Goal: Complete application form

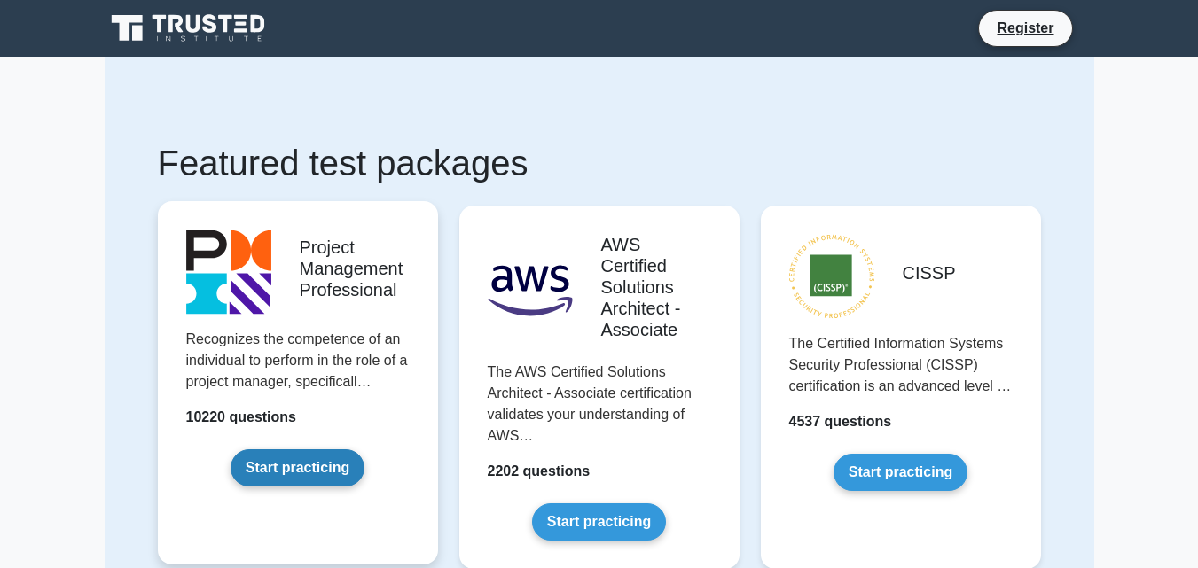
click at [322, 474] on link "Start practicing" at bounding box center [297, 467] width 134 height 37
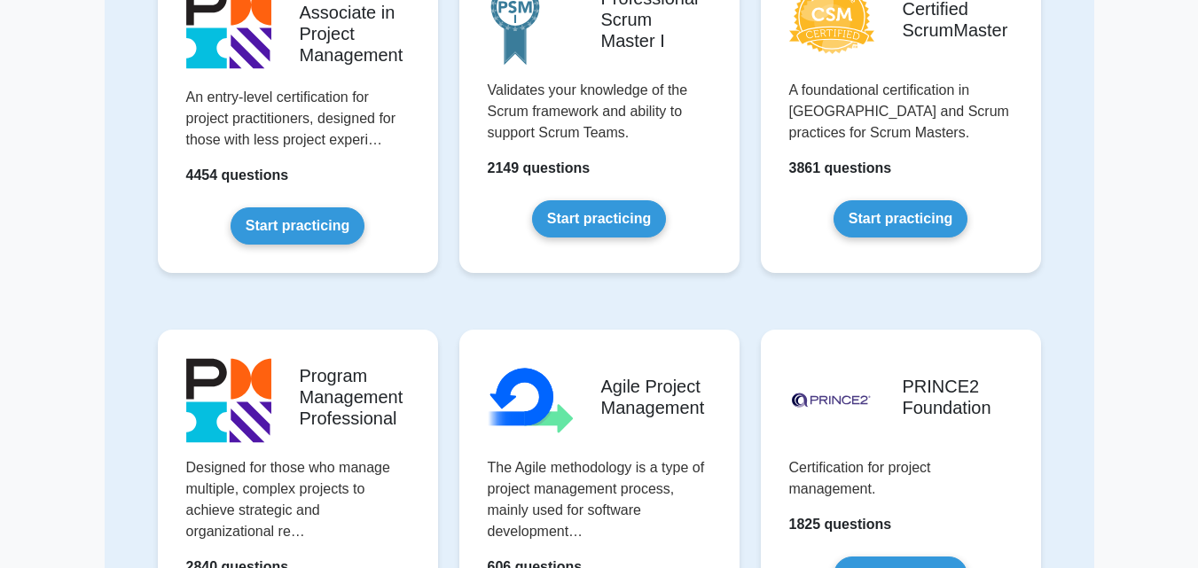
scroll to position [709, 0]
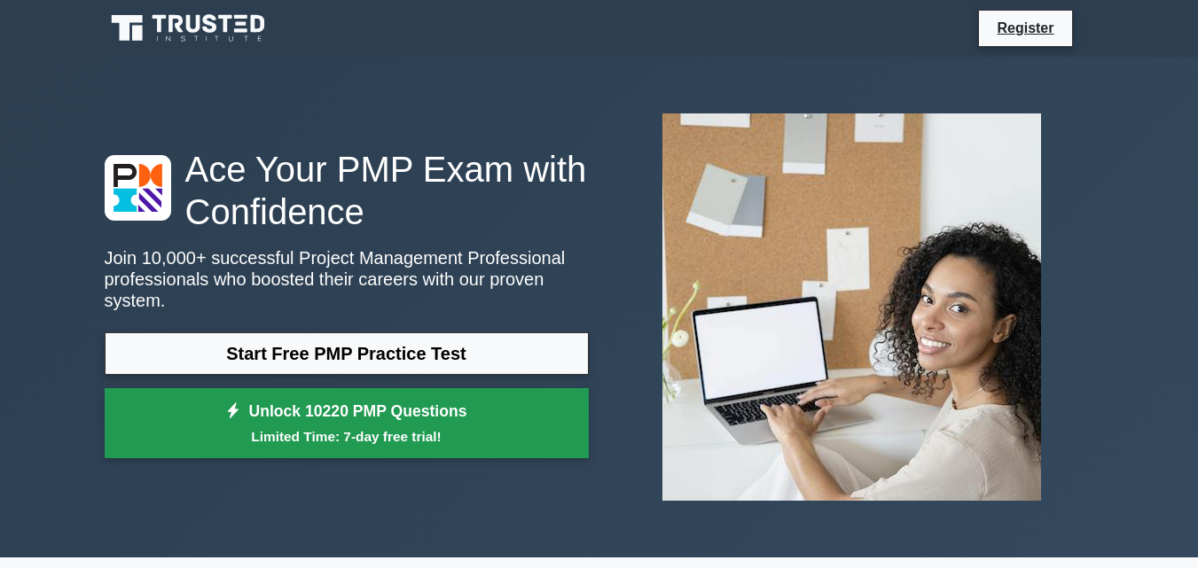
click at [398, 407] on link "Unlock 10220 PMP Questions Limited Time: 7-day free trial!" at bounding box center [347, 423] width 484 height 71
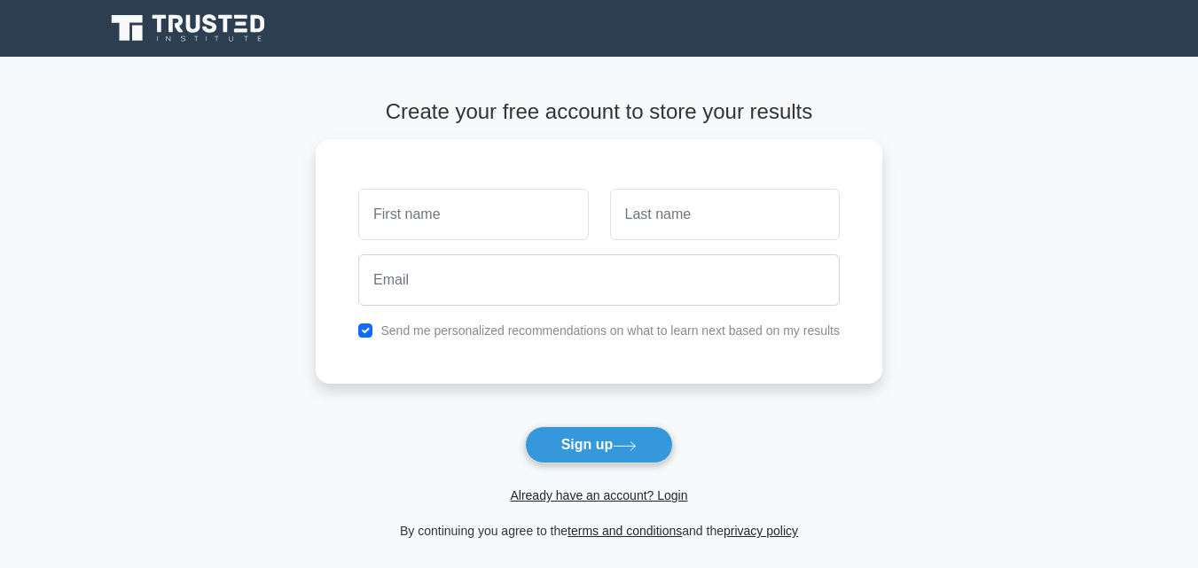
type input "a"
drag, startPoint x: 624, startPoint y: 208, endPoint x: 545, endPoint y: 209, distance: 78.9
click at [545, 209] on div "nasxhonwerya" at bounding box center [598, 210] width 503 height 66
click at [464, 214] on input "nasxhonwerya" at bounding box center [473, 209] width 230 height 51
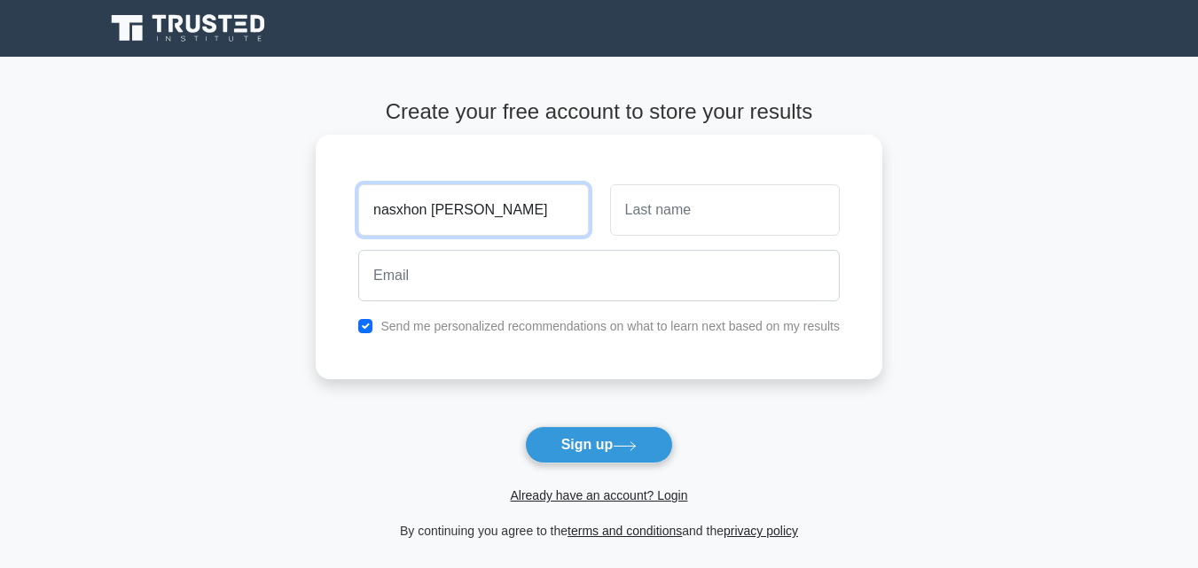
type input "nasxhon peter"
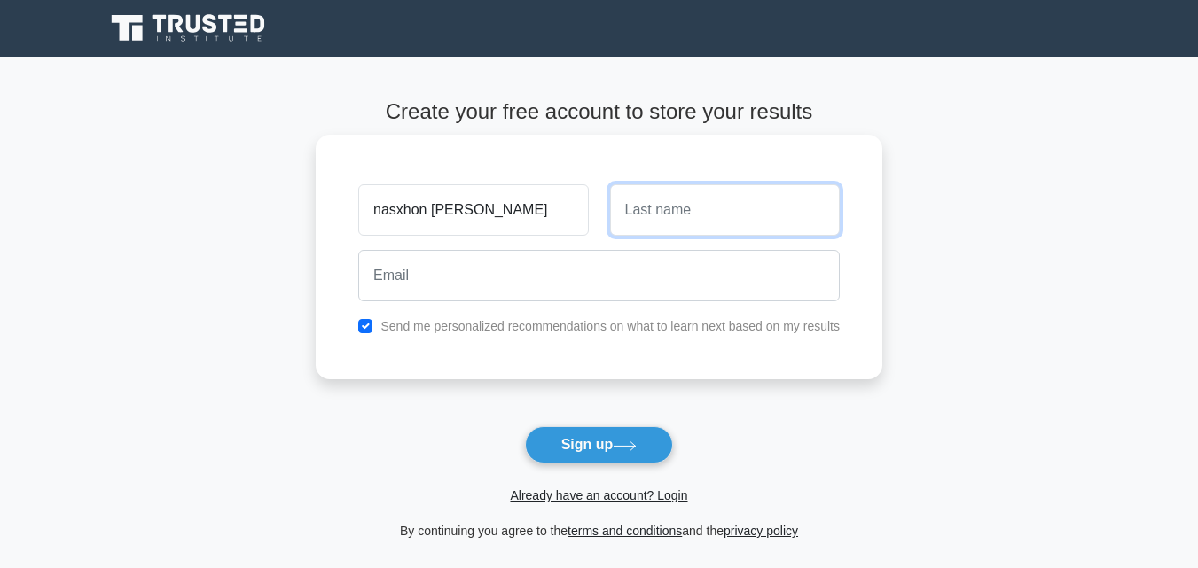
click at [639, 211] on input "text" at bounding box center [725, 209] width 230 height 51
type input "werya"
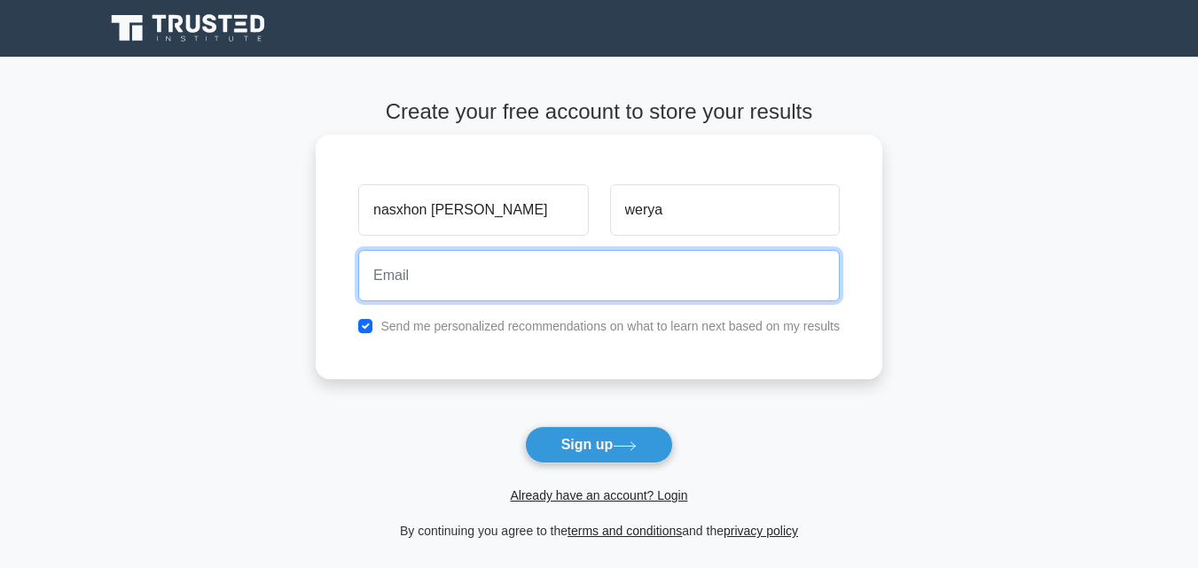
click at [381, 276] on input "email" at bounding box center [598, 275] width 481 height 51
type input "8"
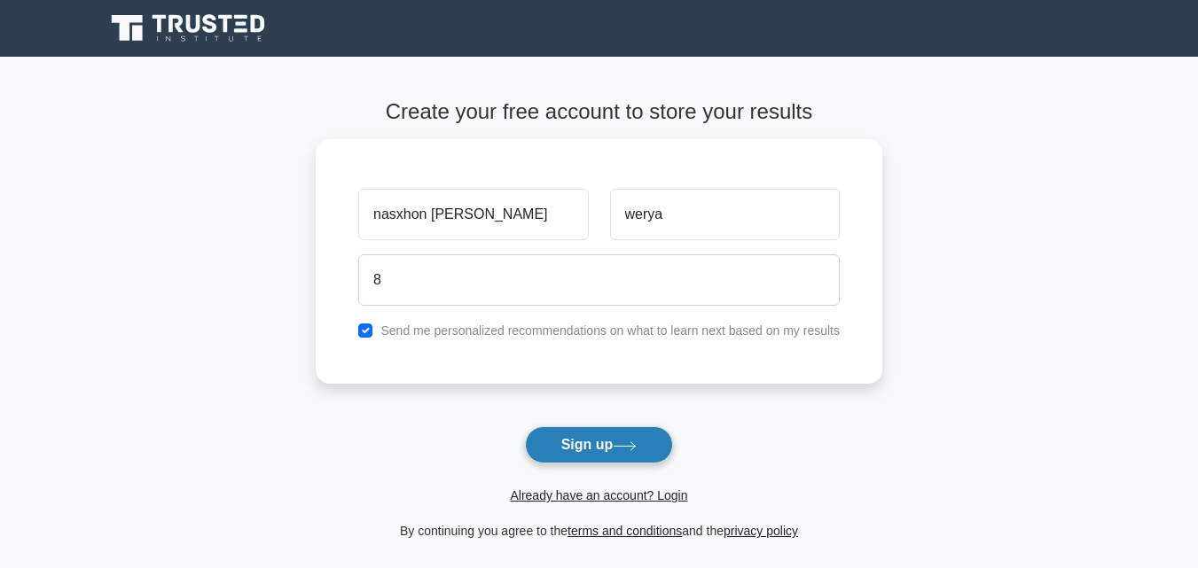
click at [559, 441] on button "Sign up" at bounding box center [599, 444] width 149 height 37
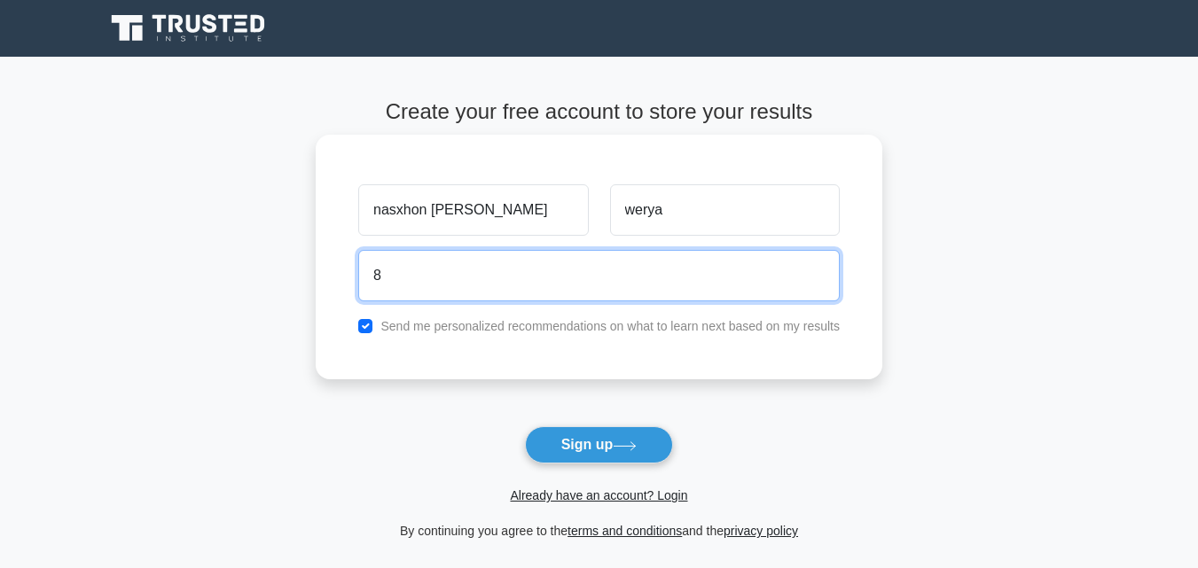
click at [390, 282] on input "8" at bounding box center [598, 275] width 481 height 51
click at [386, 275] on input "8" at bounding box center [598, 275] width 481 height 51
click at [473, 275] on input "email" at bounding box center [598, 275] width 481 height 51
click at [473, 275] on input "0619827735" at bounding box center [598, 275] width 481 height 51
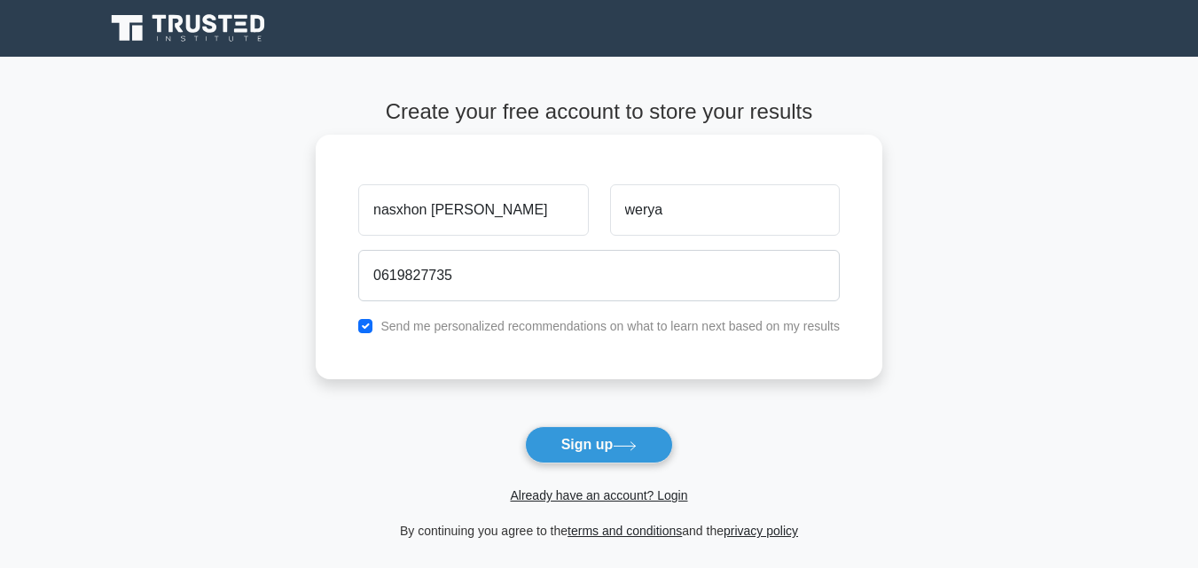
drag, startPoint x: 550, startPoint y: 173, endPoint x: 442, endPoint y: 299, distance: 165.4
click at [442, 299] on div "nasxhon peter werya 0619827735 Send me personalized recommendations on what to …" at bounding box center [599, 257] width 566 height 245
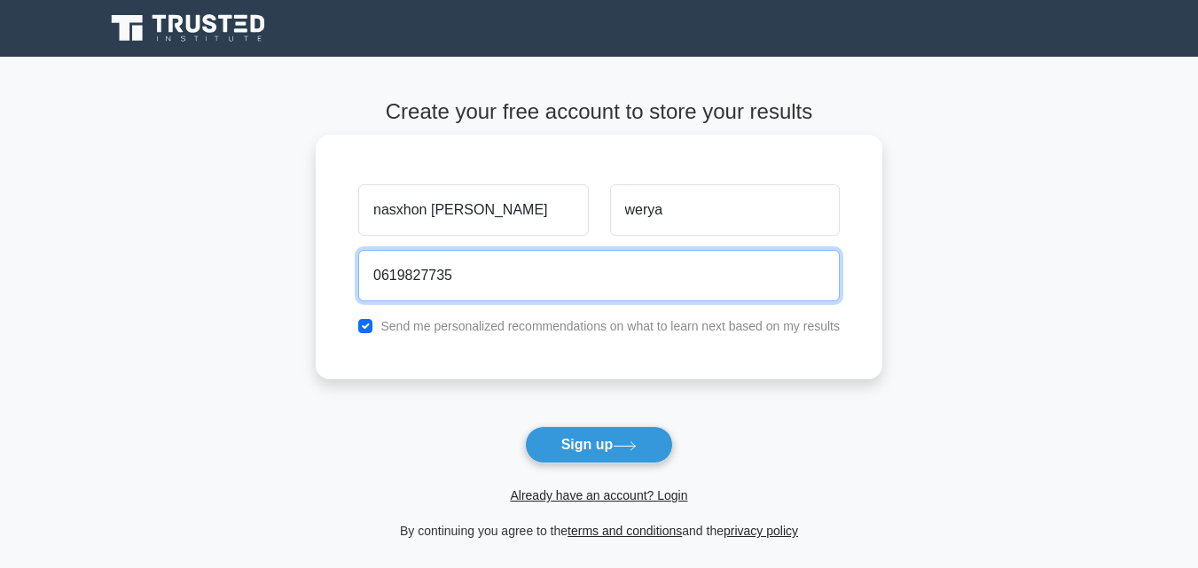
drag, startPoint x: 442, startPoint y: 299, endPoint x: 545, endPoint y: 183, distance: 154.4
click at [545, 183] on div "nasxhon peter werya 0619827735 Send me personalized recommendations on what to …" at bounding box center [599, 257] width 566 height 245
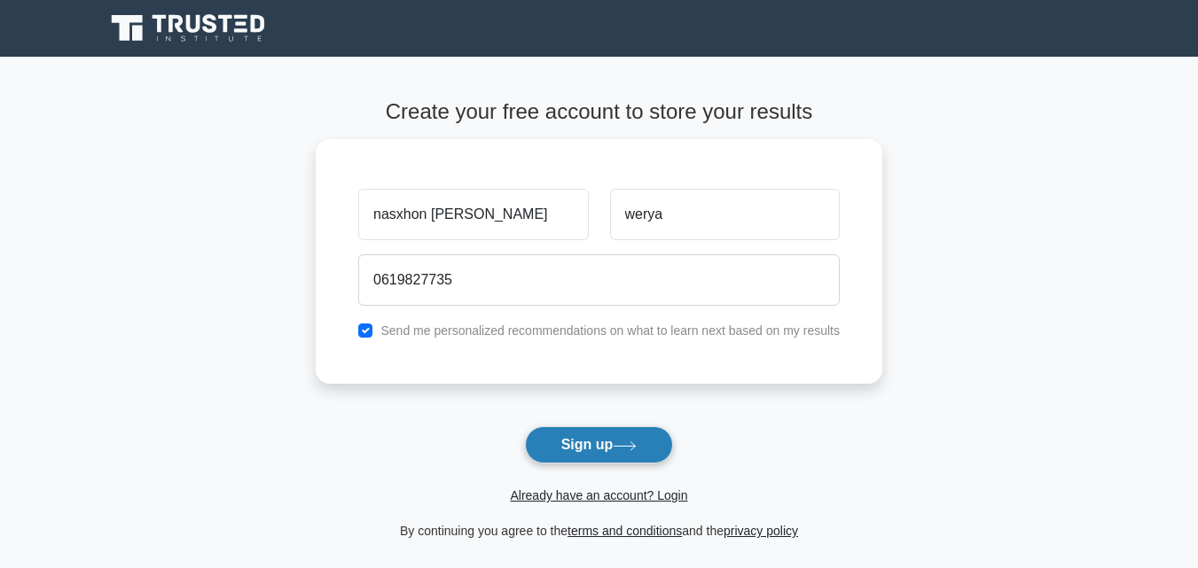
click at [568, 441] on button "Sign up" at bounding box center [599, 444] width 149 height 37
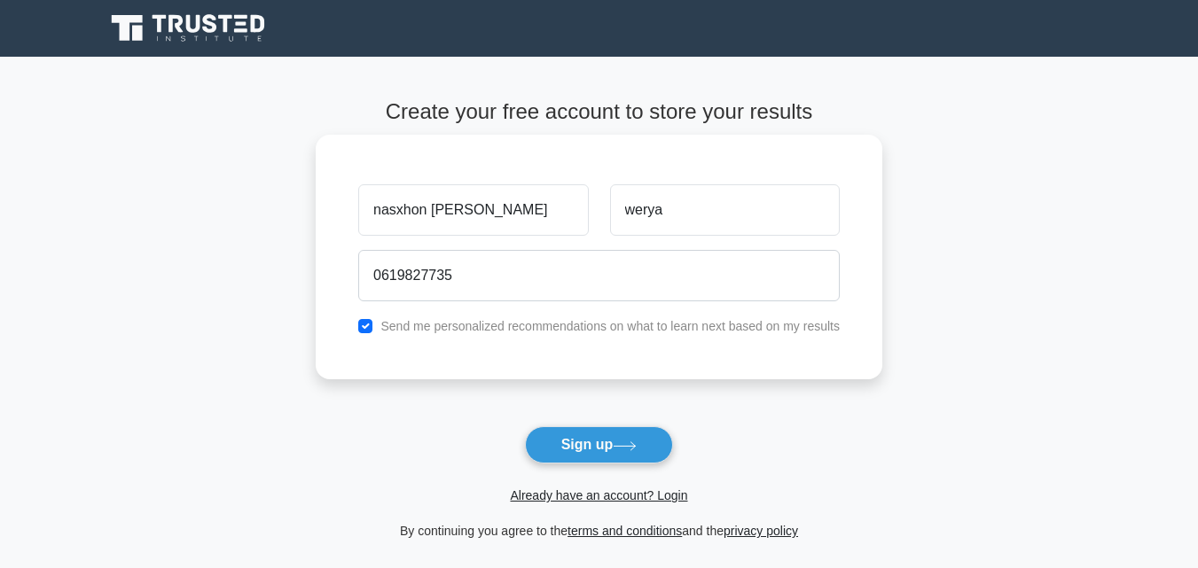
click at [617, 355] on div "nasxhon peter werya 0619827735 Send me personalized recommendations on what to …" at bounding box center [599, 257] width 566 height 245
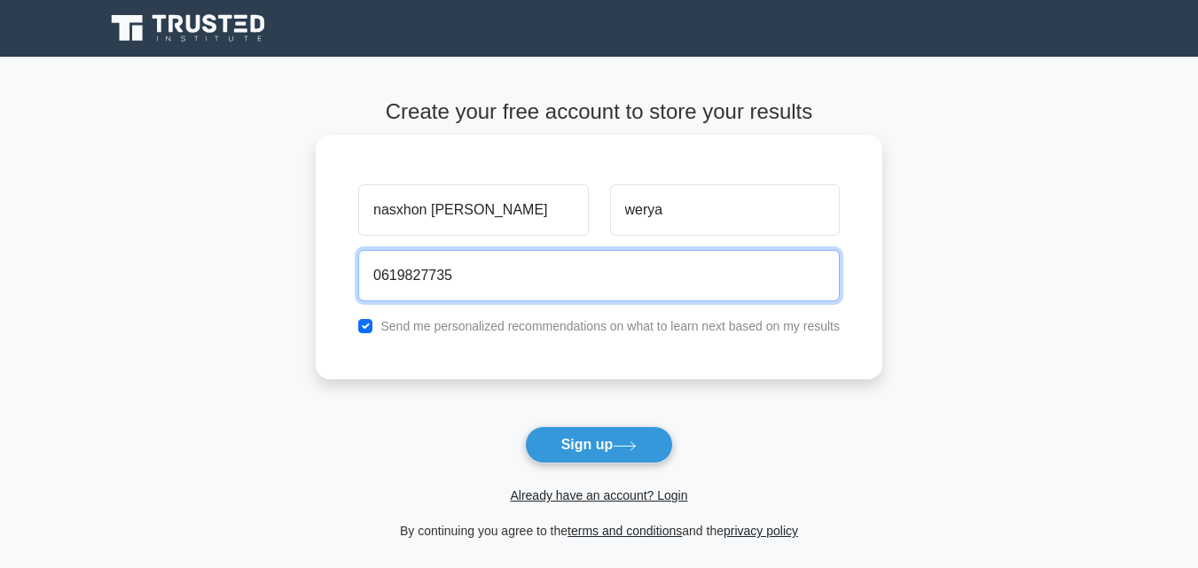
click at [463, 277] on input "0619827735" at bounding box center [598, 275] width 481 height 51
type input "0"
